Goal: Task Accomplishment & Management: Use online tool/utility

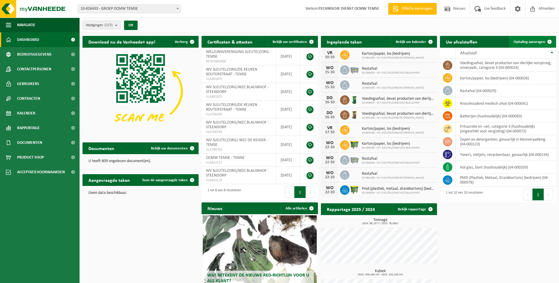
click at [529, 42] on span "Ophaling aanvragen" at bounding box center [530, 42] width 32 height 4
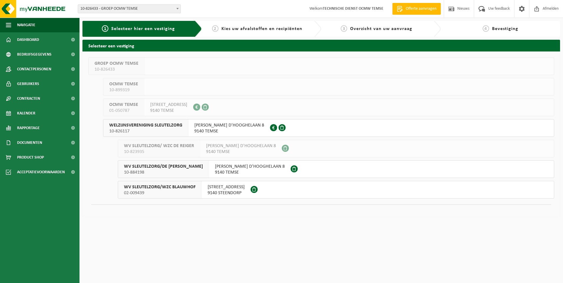
click at [217, 126] on span "CLEMENT D'HOOGHELAAN 8" at bounding box center [229, 126] width 70 height 6
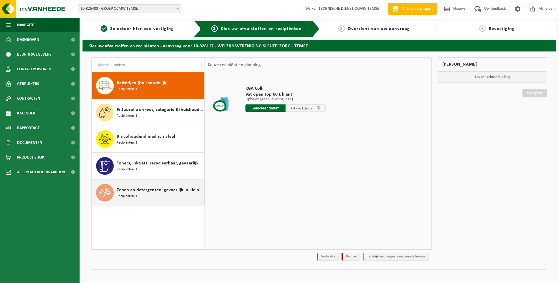
click at [153, 194] on div "Zepen en detergenten, gevaarlijk in kleinverpakking Recipiënten: 1" at bounding box center [160, 193] width 86 height 18
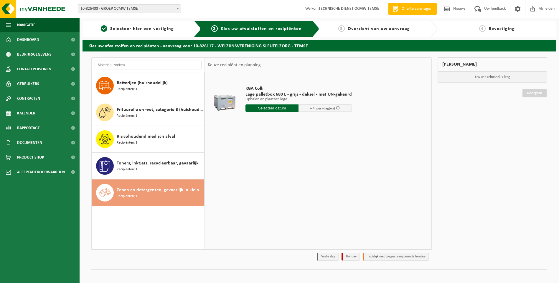
click at [276, 107] on input "text" at bounding box center [271, 108] width 53 height 7
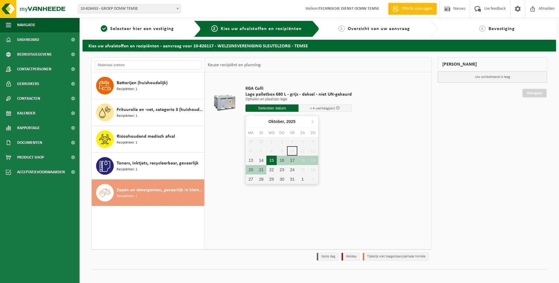
click at [271, 161] on div "15" at bounding box center [271, 160] width 10 height 9
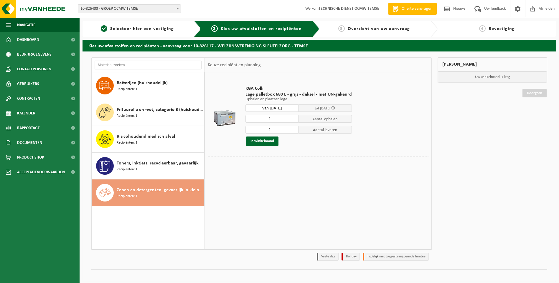
click at [287, 106] on input "Van 2025-10-15" at bounding box center [271, 108] width 53 height 7
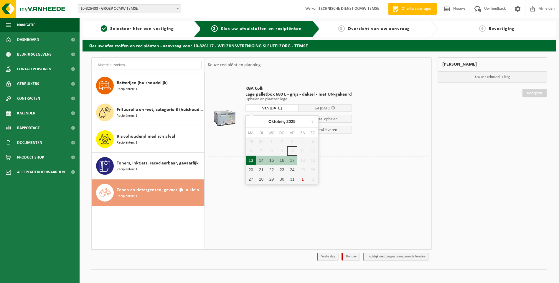
click at [253, 164] on div "13" at bounding box center [251, 160] width 10 height 9
type input "Van 2025-10-13"
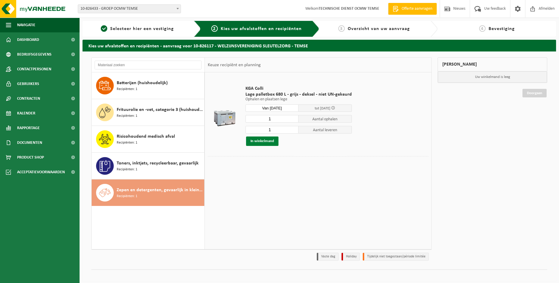
click at [269, 140] on button "In winkelmand" at bounding box center [262, 141] width 32 height 9
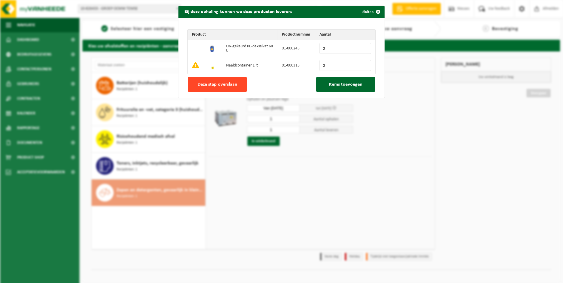
click at [231, 84] on span "Deze stap overslaan" at bounding box center [218, 84] width 40 height 5
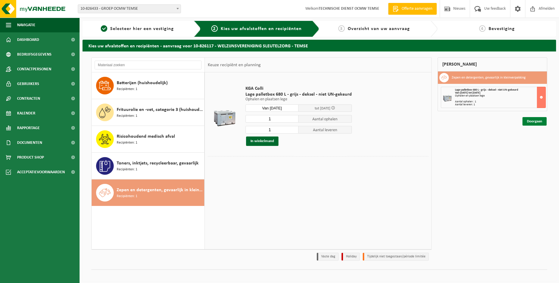
click at [529, 122] on link "Doorgaan" at bounding box center [534, 121] width 24 height 9
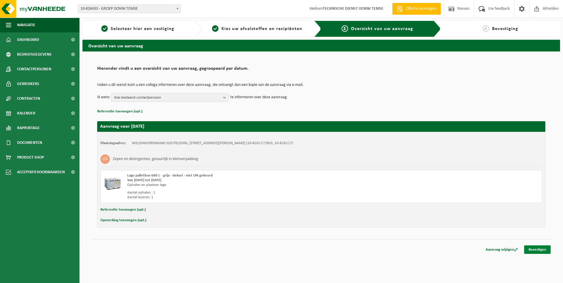
click at [540, 249] on link "Bevestigen" at bounding box center [537, 250] width 27 height 9
